Goal: Task Accomplishment & Management: Complete application form

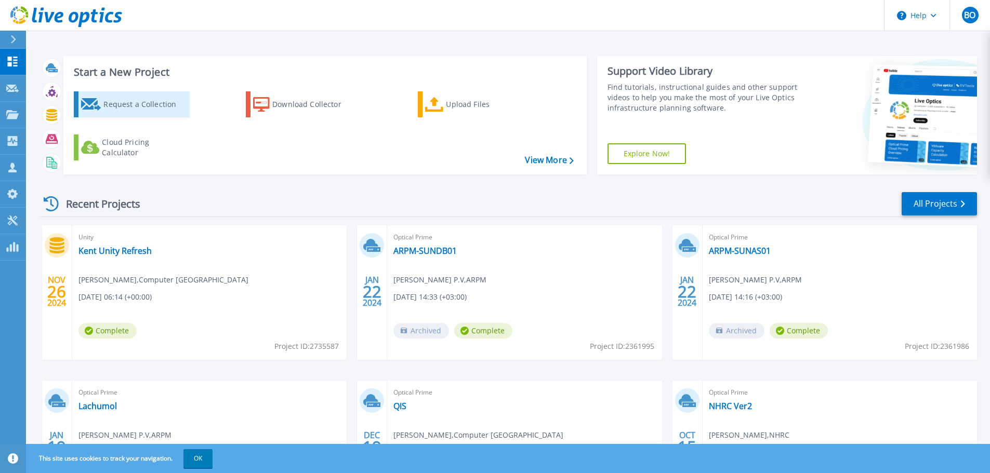
click at [145, 104] on div "Request a Collection" at bounding box center [144, 104] width 83 height 21
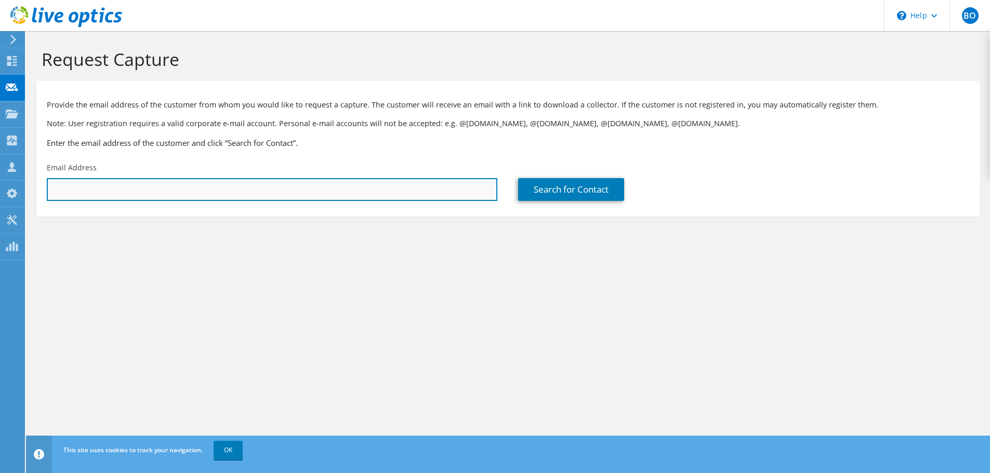
click at [315, 188] on input "text" at bounding box center [272, 189] width 450 height 23
paste input "mraheem@jbj.edu.qa"
type input "mraheem@jbj.edu.qa"
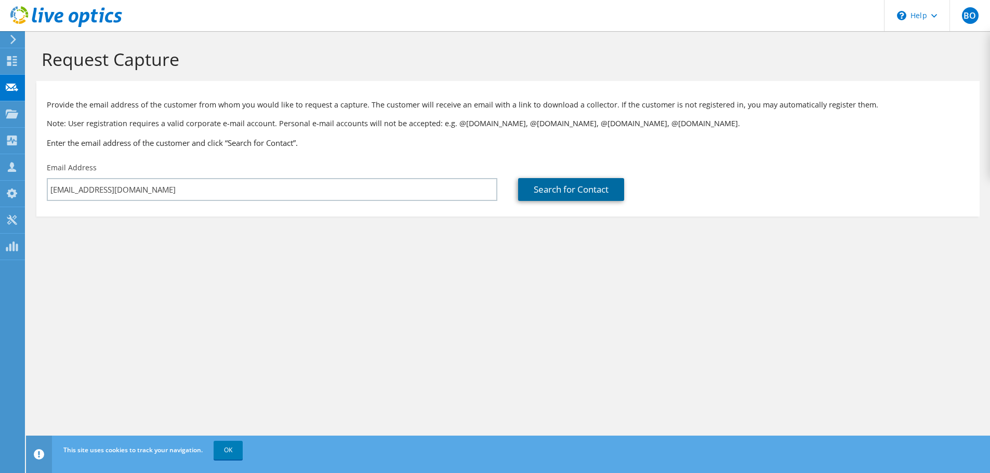
click at [566, 190] on link "Search for Contact" at bounding box center [571, 189] width 106 height 23
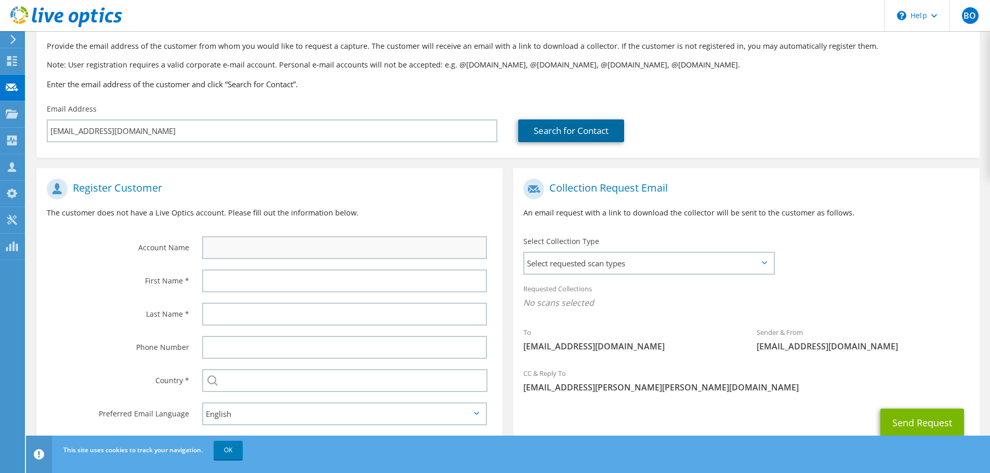
scroll to position [95, 0]
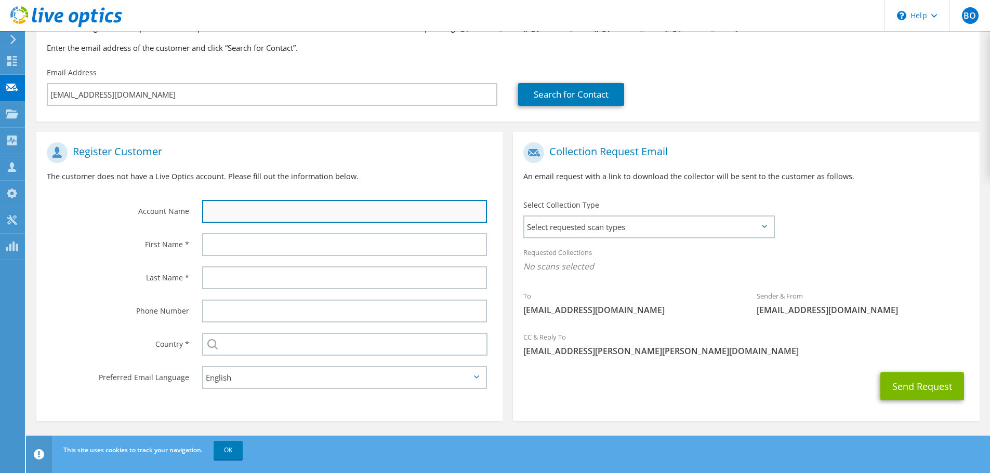
click at [241, 210] on input "text" at bounding box center [344, 211] width 285 height 23
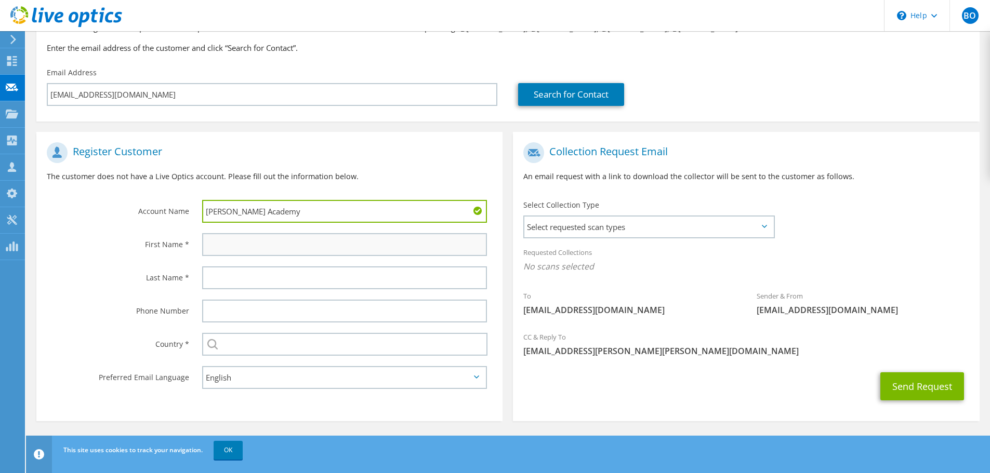
type input "Joan Bin Jassim Academy"
click at [254, 242] on input "text" at bounding box center [344, 244] width 285 height 23
click at [247, 247] on input "text" at bounding box center [344, 244] width 285 height 23
paste input "Mohammed Abdul Raheem"
drag, startPoint x: 321, startPoint y: 247, endPoint x: 252, endPoint y: 247, distance: 68.6
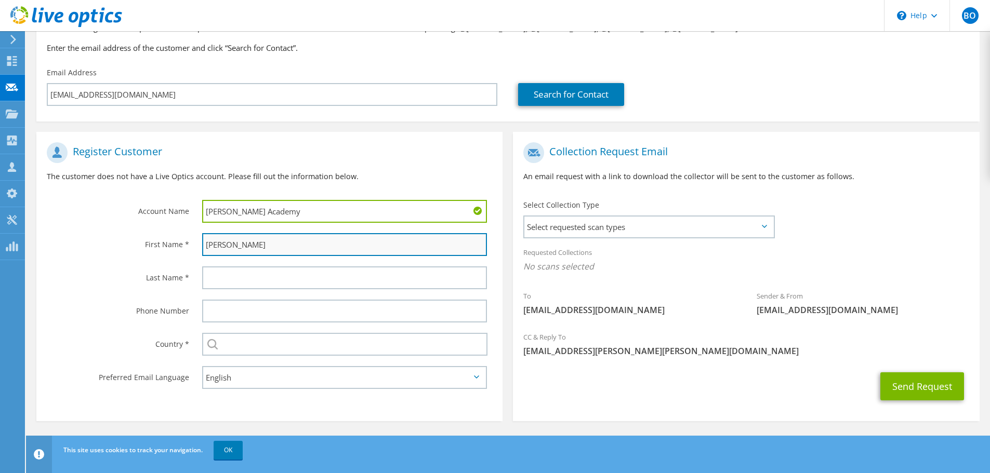
click at [252, 247] on input "Mohammed Abdul Raheem" at bounding box center [344, 244] width 285 height 23
type input "Mohammed"
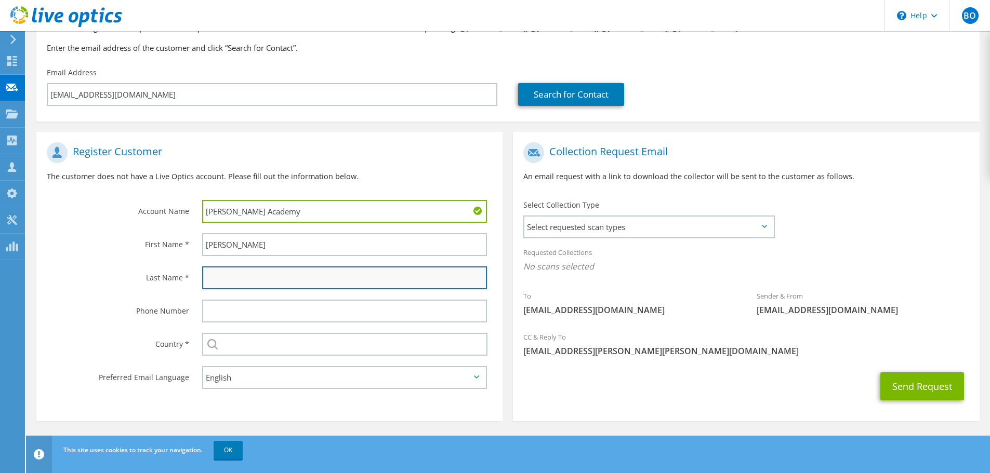
click at [253, 278] on input "text" at bounding box center [344, 277] width 285 height 23
paste input "Abdul Raheem"
type input "Abdul Raheem"
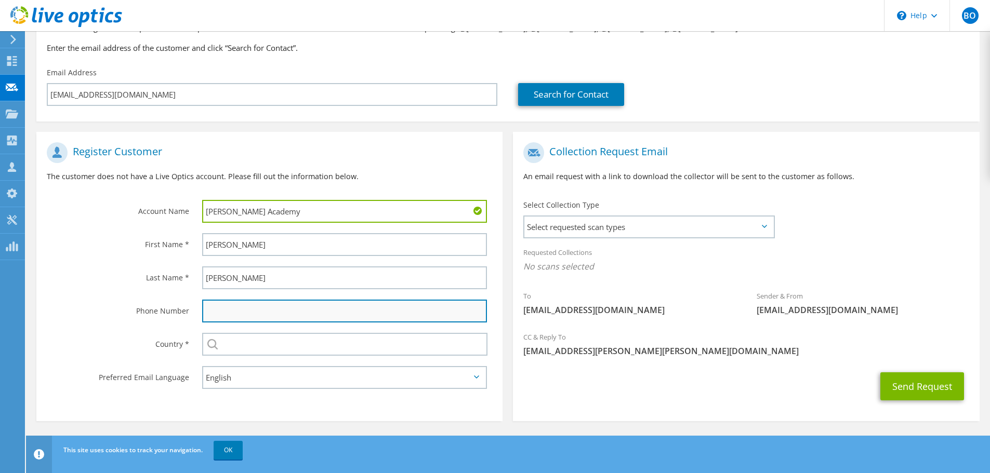
click at [257, 314] on input "text" at bounding box center [344, 311] width 285 height 23
click at [238, 308] on input "text" at bounding box center [344, 311] width 285 height 23
paste input "77550417"
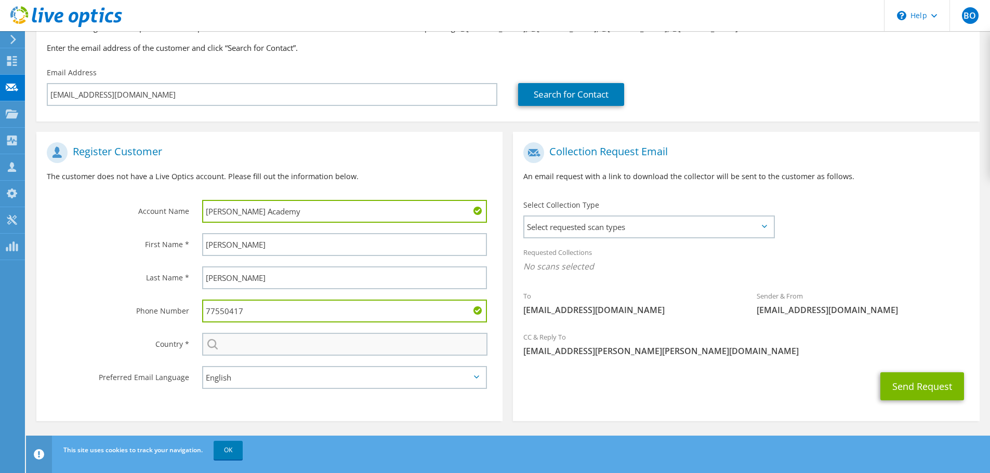
type input "77550417"
click at [231, 345] on input "text" at bounding box center [344, 344] width 285 height 23
type input "Qatar"
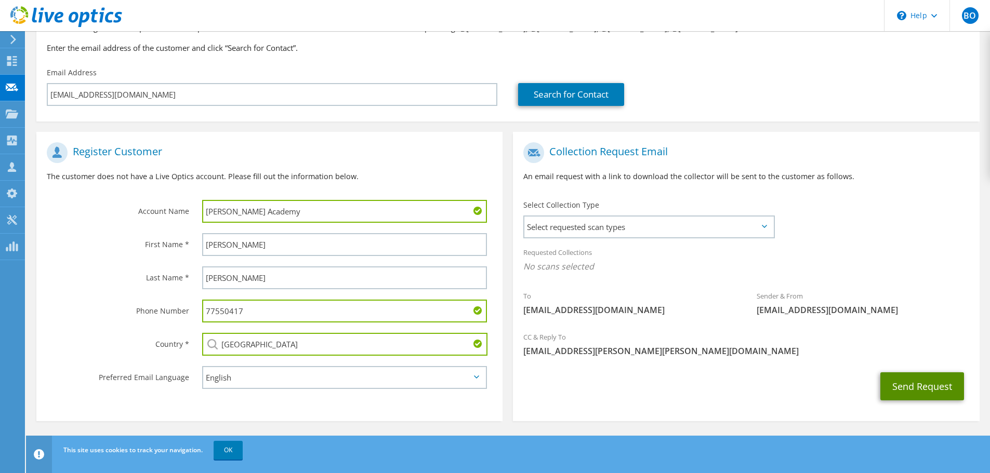
click at [916, 385] on button "Send Request" at bounding box center [922, 386] width 84 height 28
